Goal: Navigation & Orientation: Find specific page/section

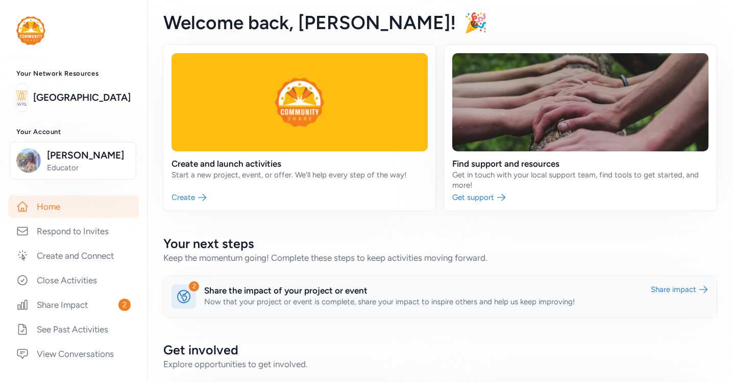
click at [333, 297] on link at bounding box center [440, 296] width 554 height 41
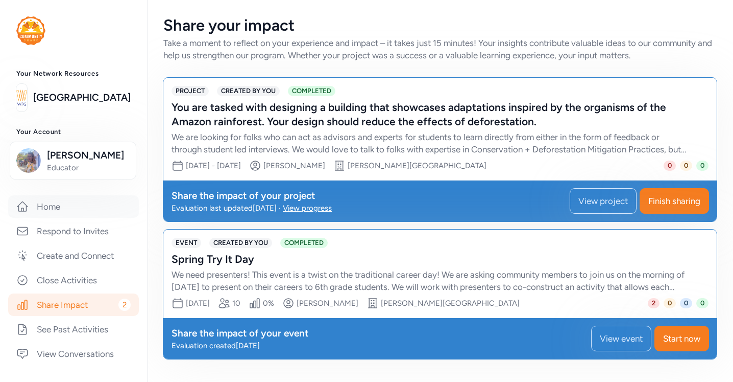
click at [51, 206] on link "Home" at bounding box center [73, 206] width 131 height 22
